Goal: Information Seeking & Learning: Check status

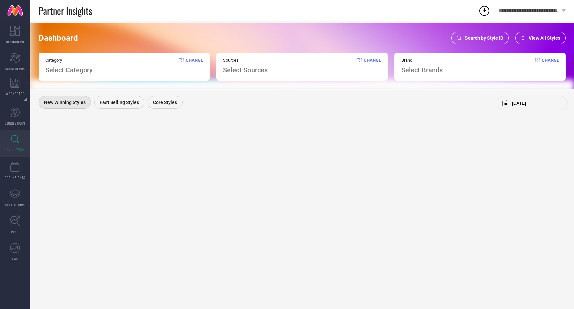
click at [484, 42] on div "Search by Style ID" at bounding box center [479, 37] width 57 height 13
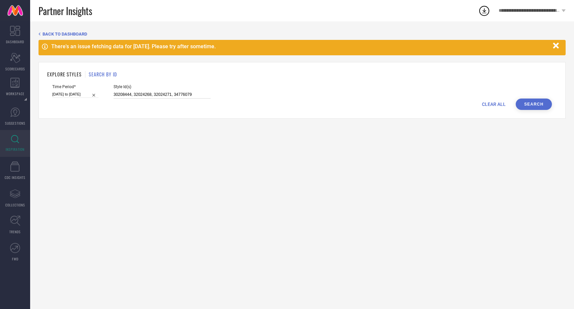
drag, startPoint x: 106, startPoint y: 94, endPoint x: 187, endPoint y: 95, distance: 80.4
click at [187, 95] on input "30208444, 32024268, 32024271, 34776079" at bounding box center [161, 95] width 97 height 8
paste input "30884659, 30884663, 30884684, 31449071, 31449073, 31122968, 31358554, 31122968,…"
type input "30884659, 30884663, 30884684, 31449071, 31449073, 31122968, 31358554, 31122968,…"
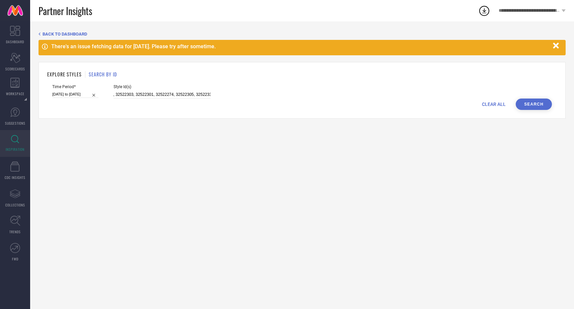
scroll to position [0, 0]
click at [528, 104] on button "Search" at bounding box center [534, 103] width 36 height 11
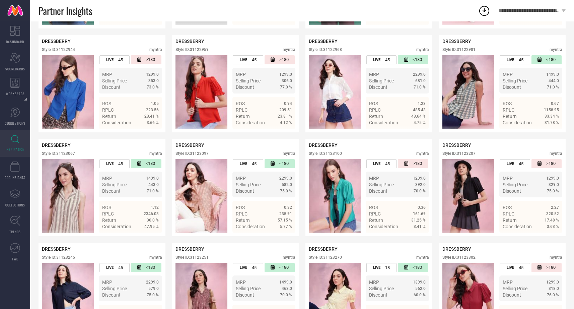
scroll to position [112, 0]
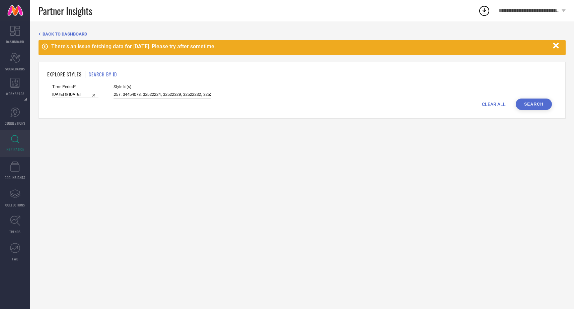
scroll to position [0, 1345]
drag, startPoint x: 0, startPoint y: 0, endPoint x: 256, endPoint y: 98, distance: 274.1
click at [256, 98] on div "Time Period* 25-06-2025 to 08-08-2025 Style Id(s) 30884659, 30884663, 30884684,…" at bounding box center [301, 91] width 499 height 14
paste input "36478349, 30724896, 31742701, 28583820, 28583826"
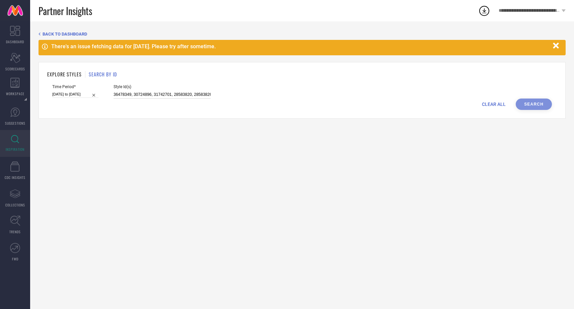
scroll to position [0, 1]
type input "36478349, 30724896, 31742701, 28583820, 28583826"
click at [531, 104] on button "Search" at bounding box center [534, 103] width 36 height 11
